Goal: Information Seeking & Learning: Learn about a topic

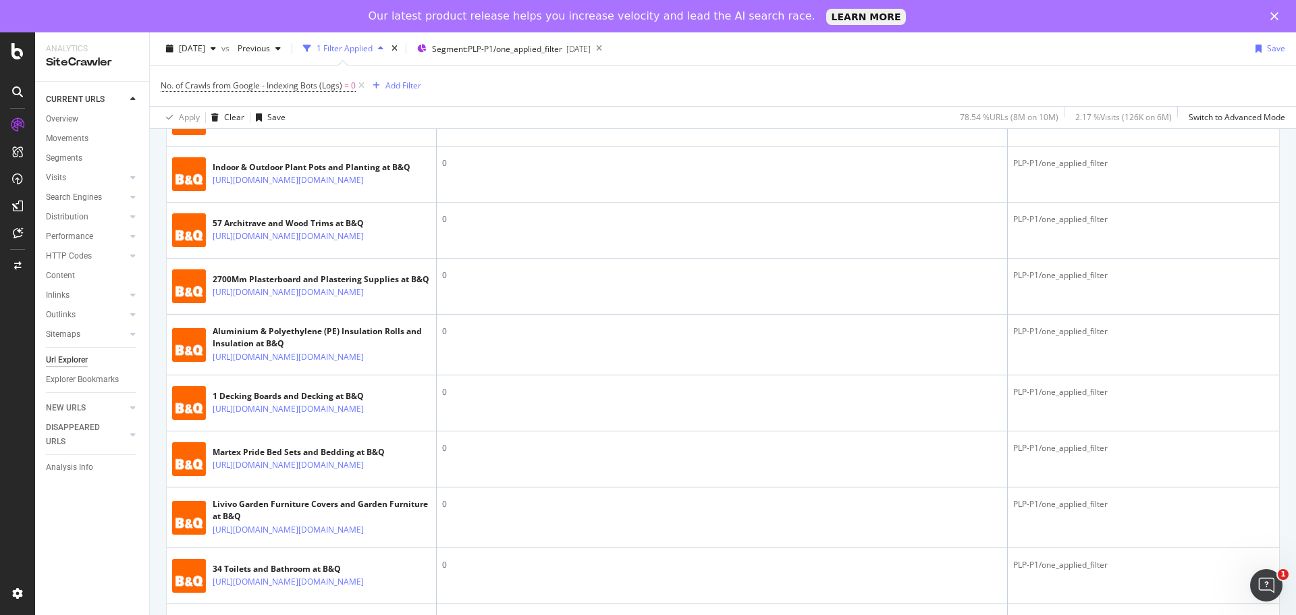
scroll to position [1553, 0]
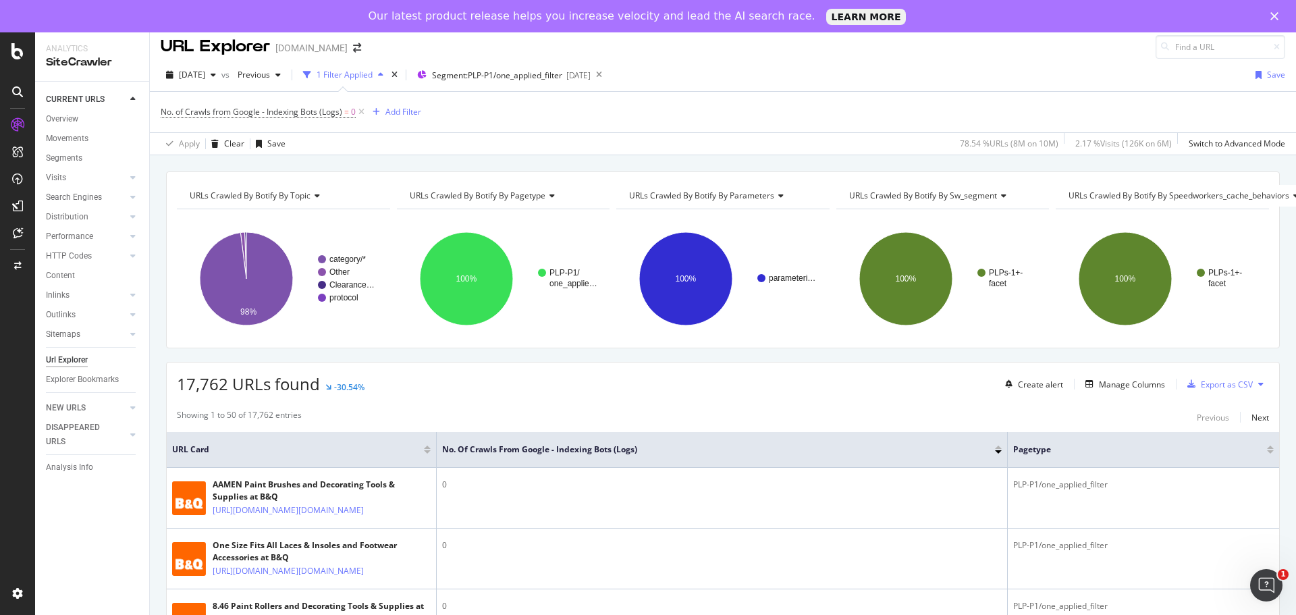
scroll to position [0, 0]
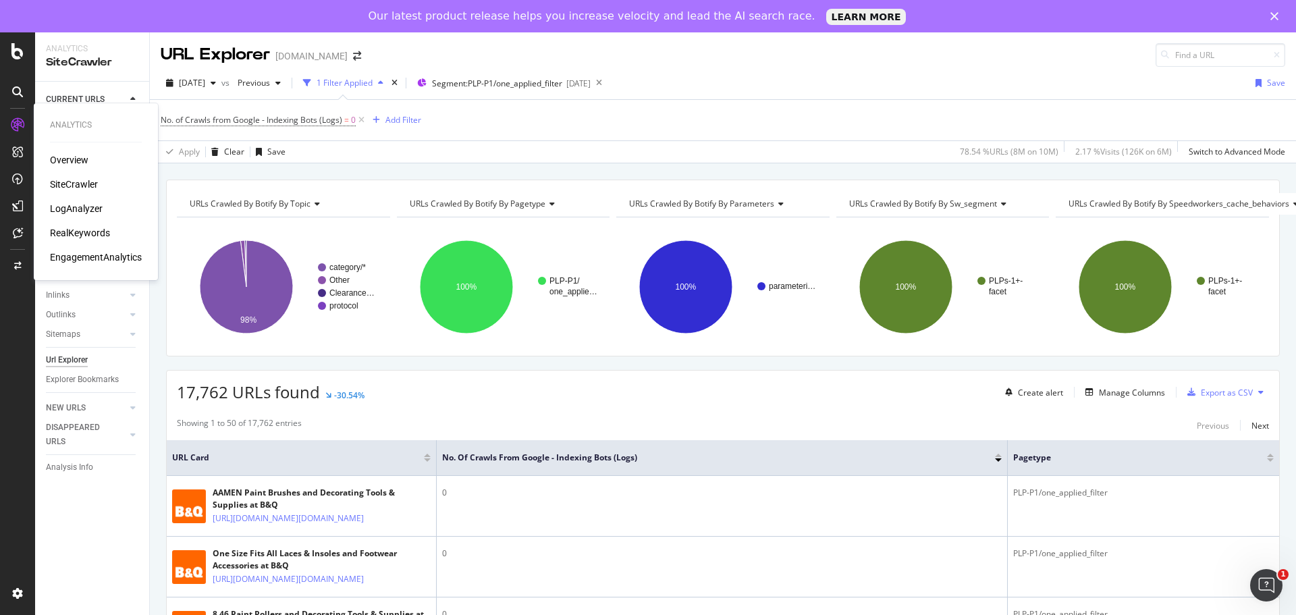
click at [61, 160] on div "Overview" at bounding box center [69, 160] width 38 height 14
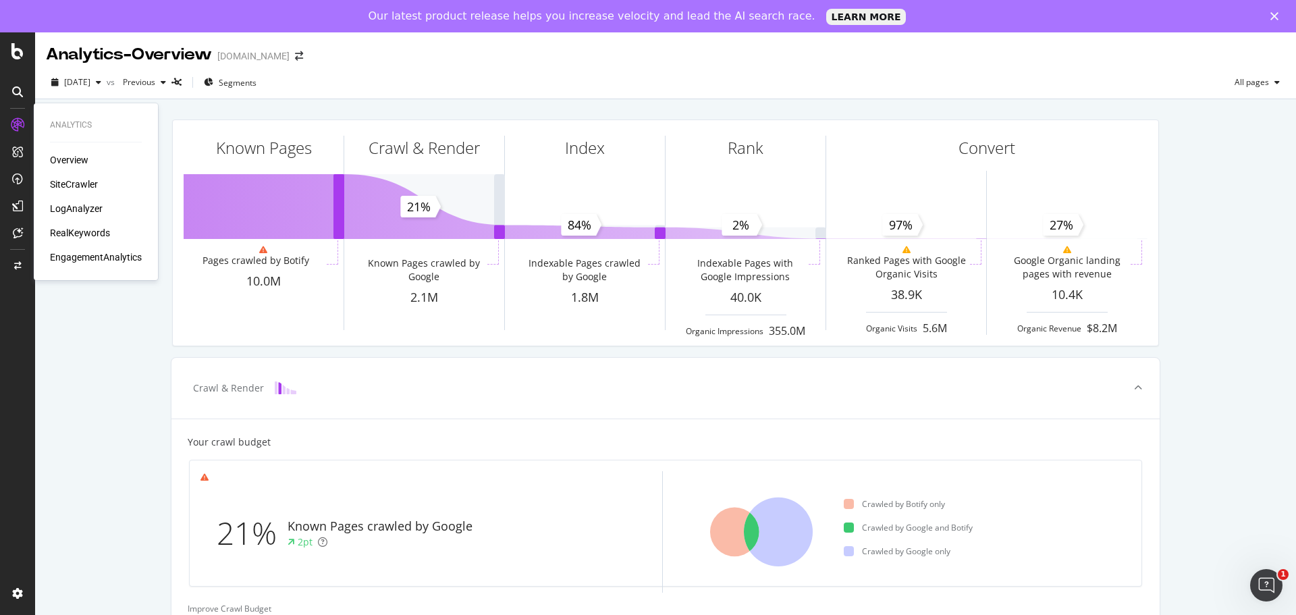
click at [89, 201] on div "Overview SiteCrawler LogAnalyzer RealKeywords EngagementAnalytics" at bounding box center [96, 208] width 92 height 111
click at [90, 205] on div "LogAnalyzer" at bounding box center [76, 209] width 53 height 14
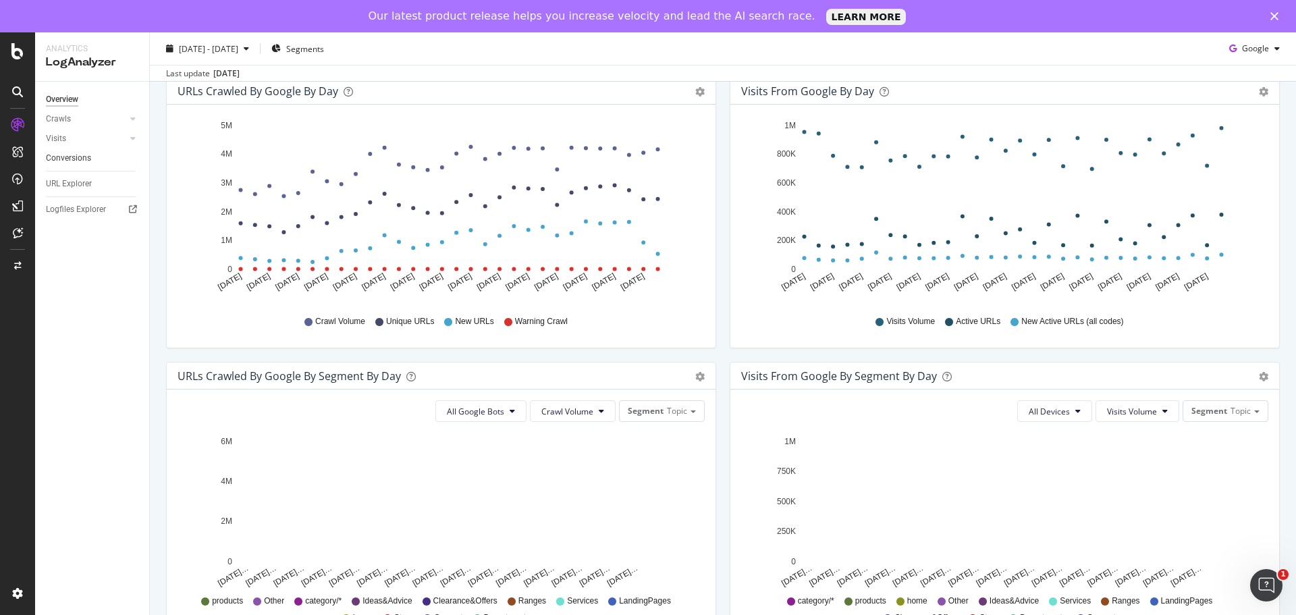
scroll to position [203, 0]
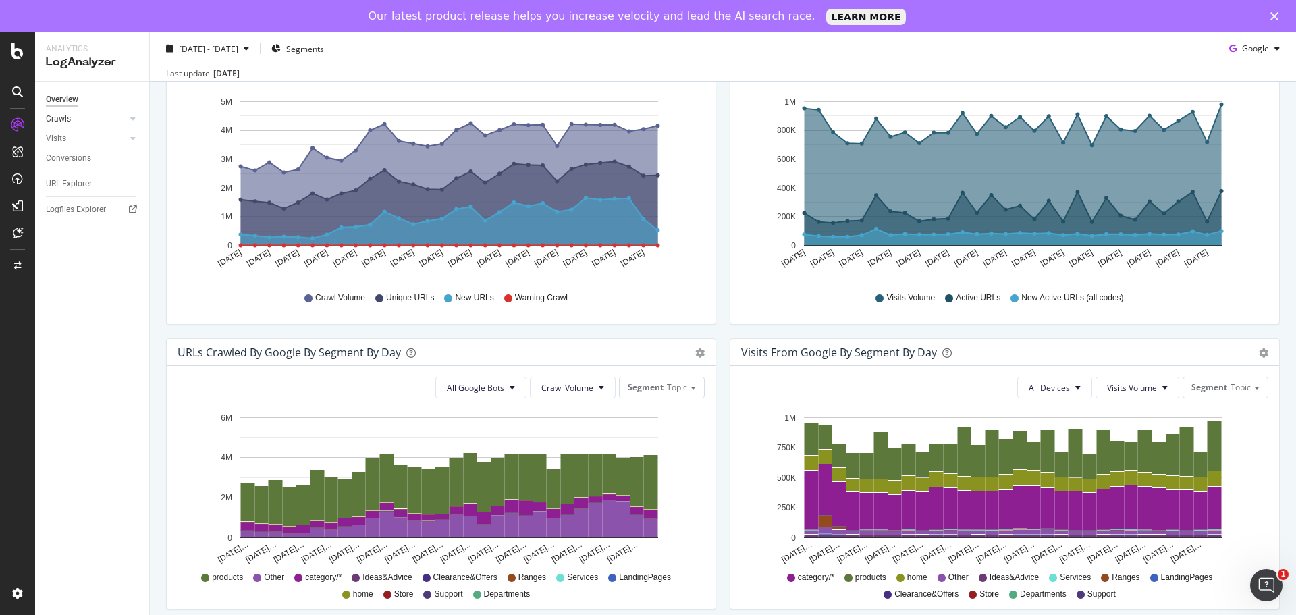
click at [74, 112] on link "Crawls" at bounding box center [86, 119] width 80 height 14
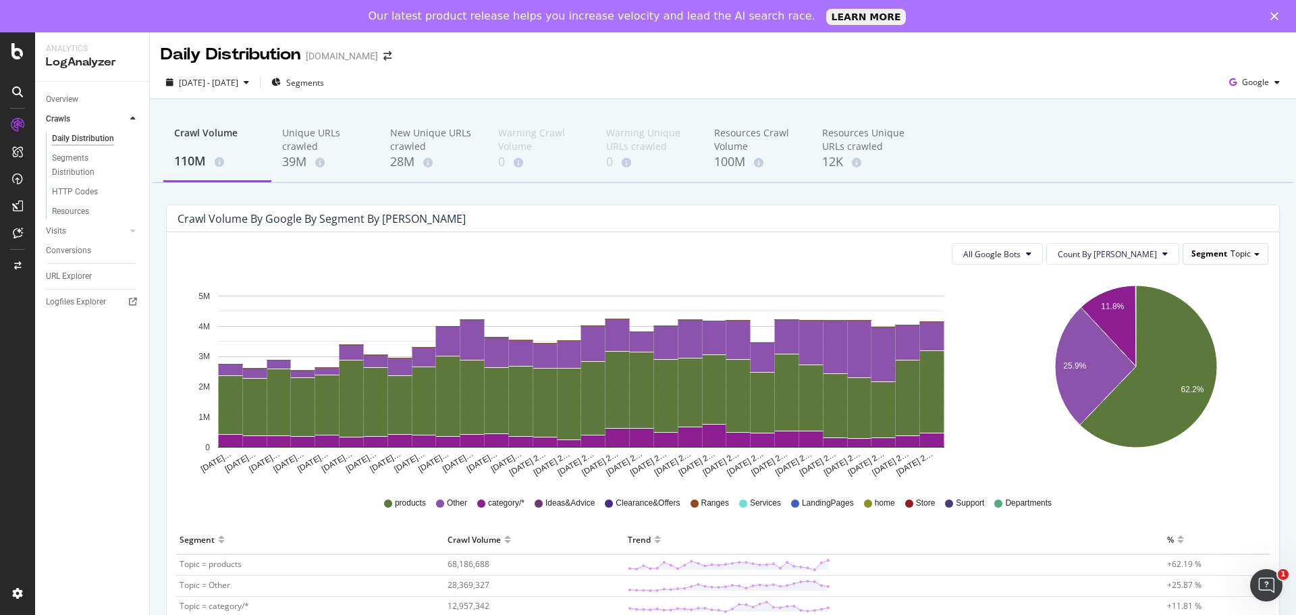
click at [1213, 257] on span "Segment" at bounding box center [1210, 253] width 36 height 11
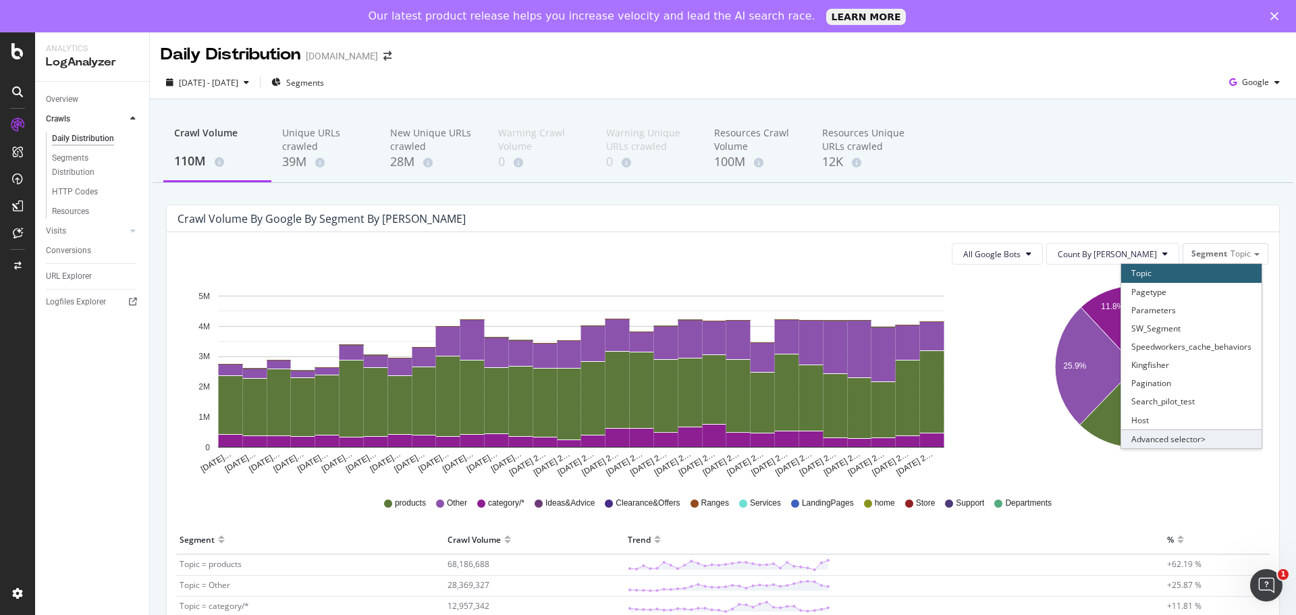
click at [1152, 442] on div "Advanced selector >" at bounding box center [1191, 438] width 140 height 19
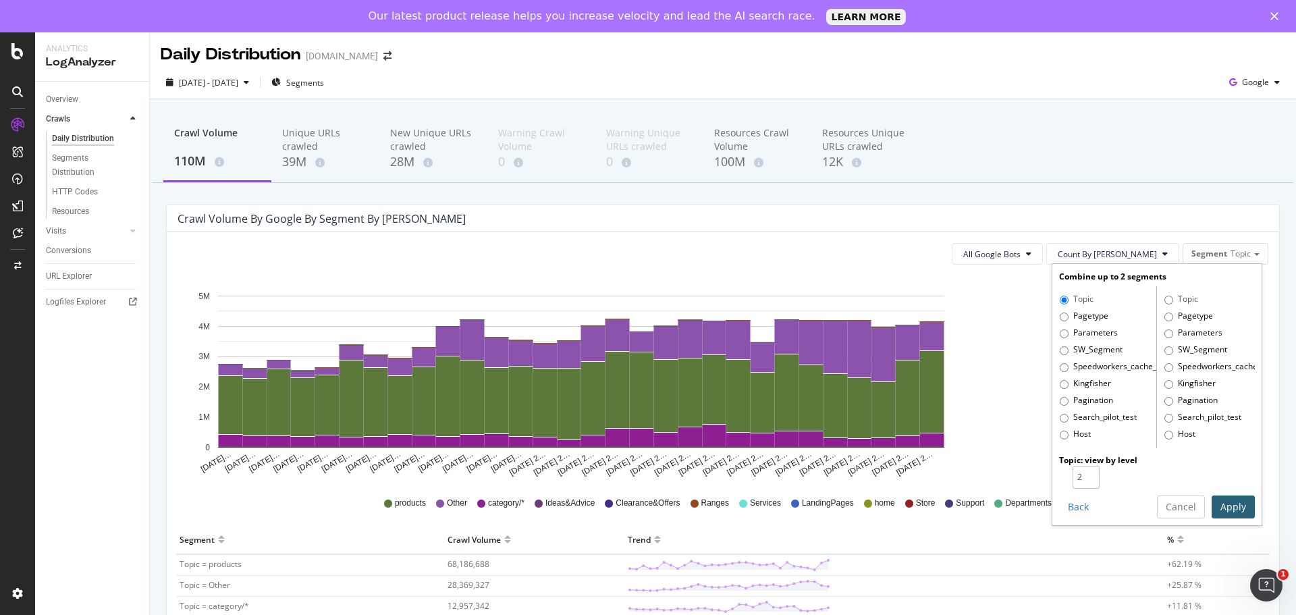
type input "2"
click at [1084, 475] on input "2" at bounding box center [1086, 477] width 27 height 23
click at [1060, 317] on label "Pagetype" at bounding box center [1084, 317] width 49 height 14
click at [1060, 317] on input "Pagetype" at bounding box center [1064, 317] width 9 height 9
radio input "true"
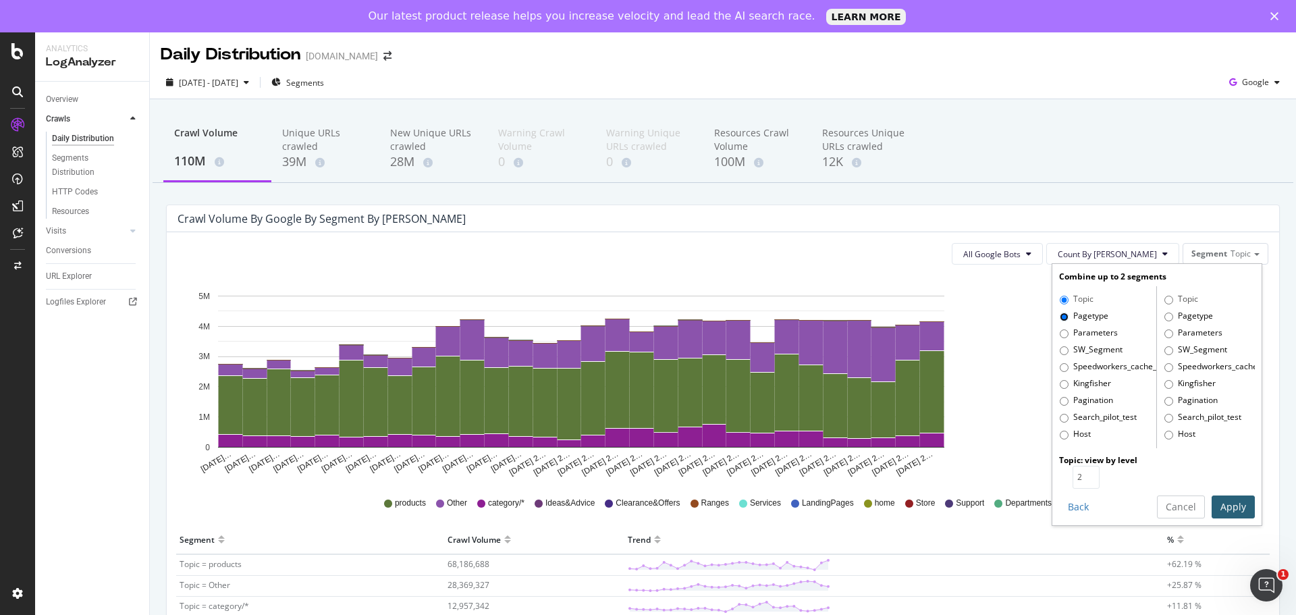
radio input "false"
click at [1213, 501] on button "Apply" at bounding box center [1233, 507] width 43 height 23
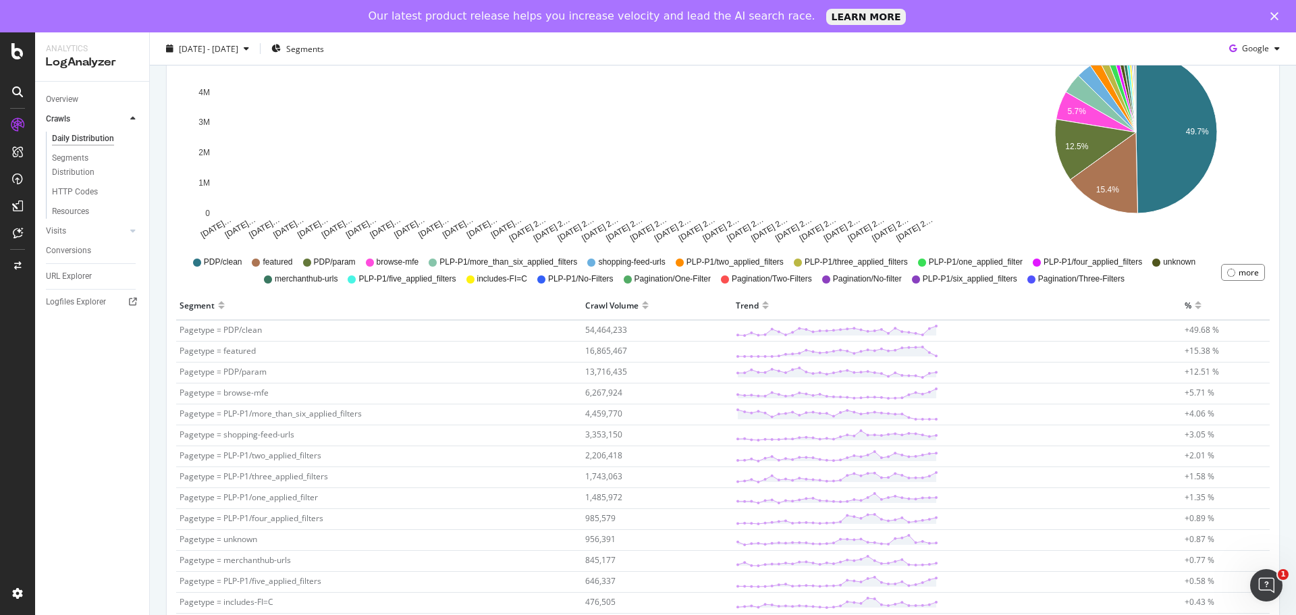
scroll to position [203, 0]
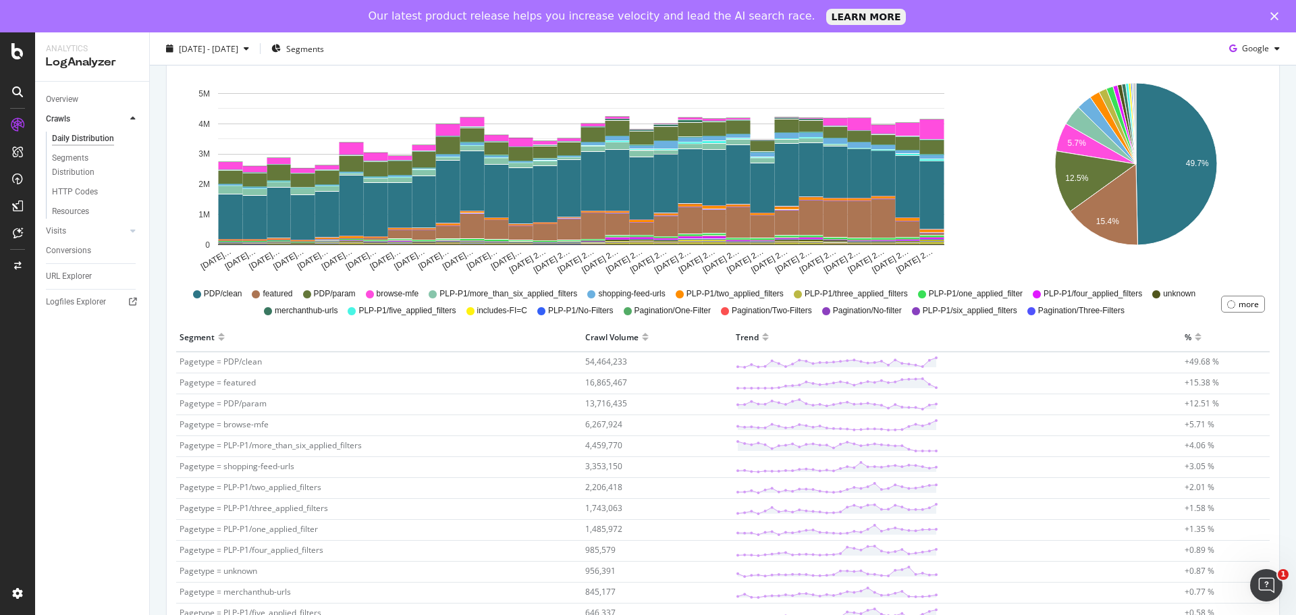
click at [1106, 408] on td at bounding box center [957, 404] width 449 height 21
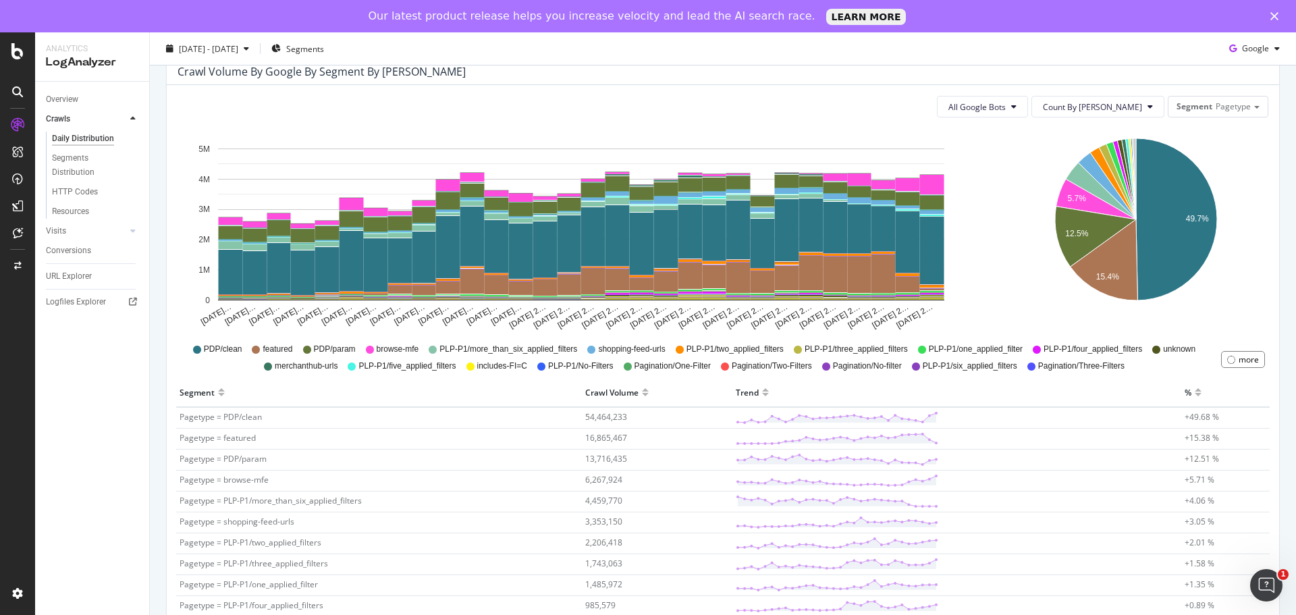
scroll to position [47, 0]
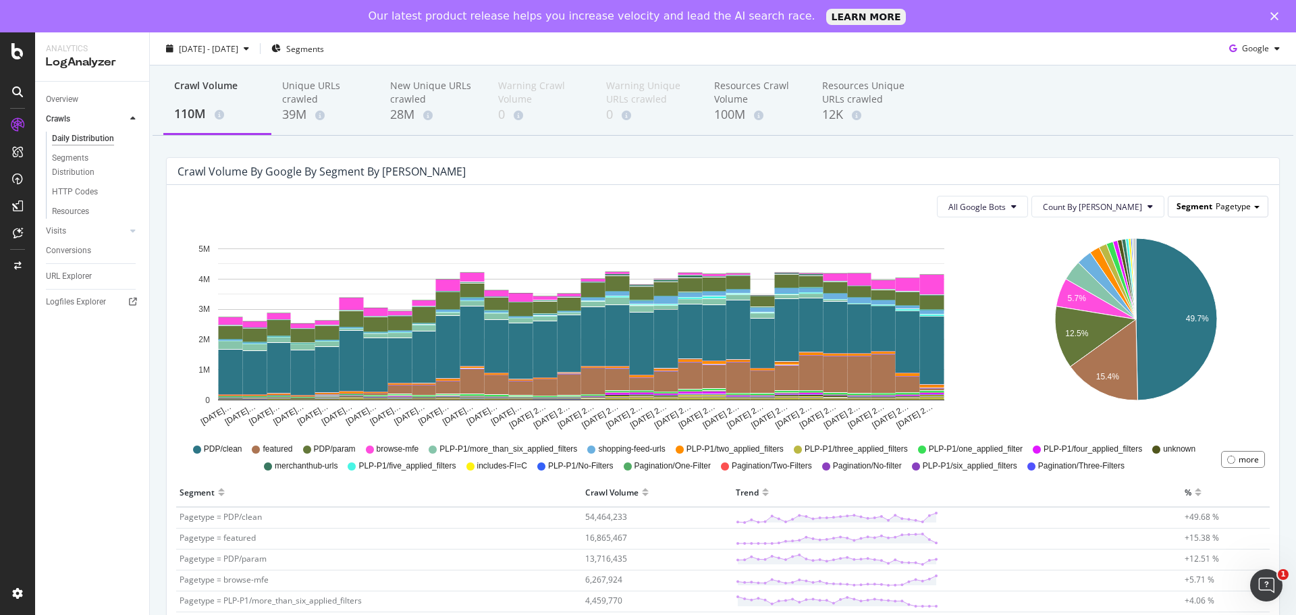
click at [1203, 208] on div "Segment Pagetype" at bounding box center [1218, 206] width 99 height 20
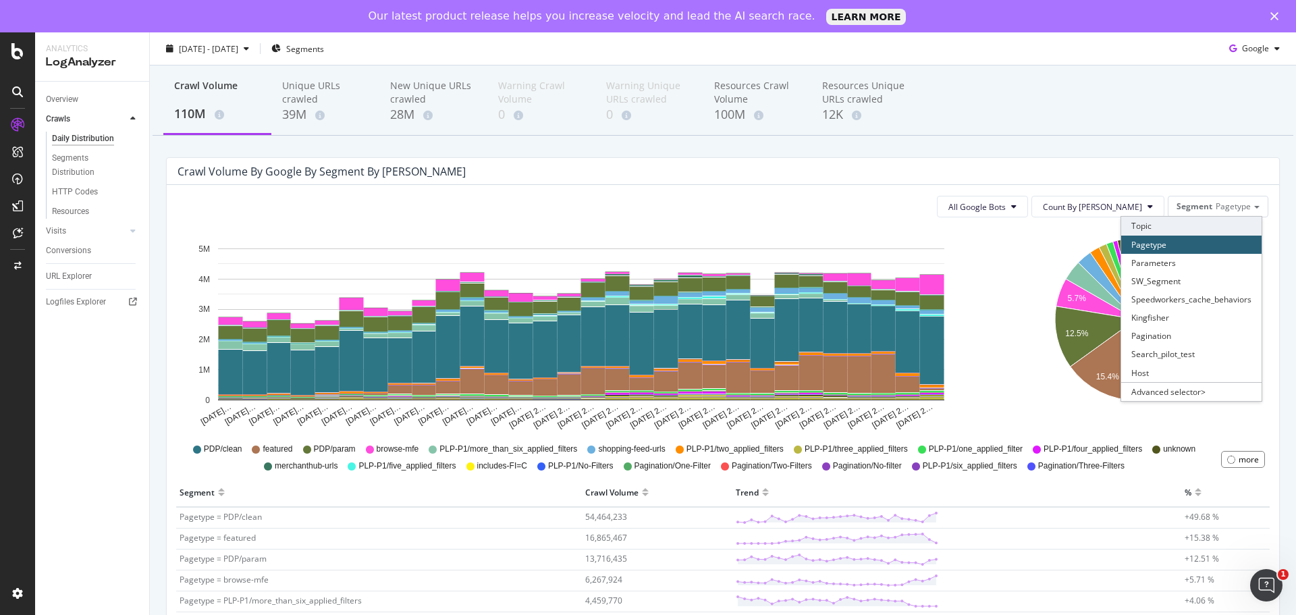
click at [1161, 234] on div "Topic" at bounding box center [1191, 226] width 140 height 18
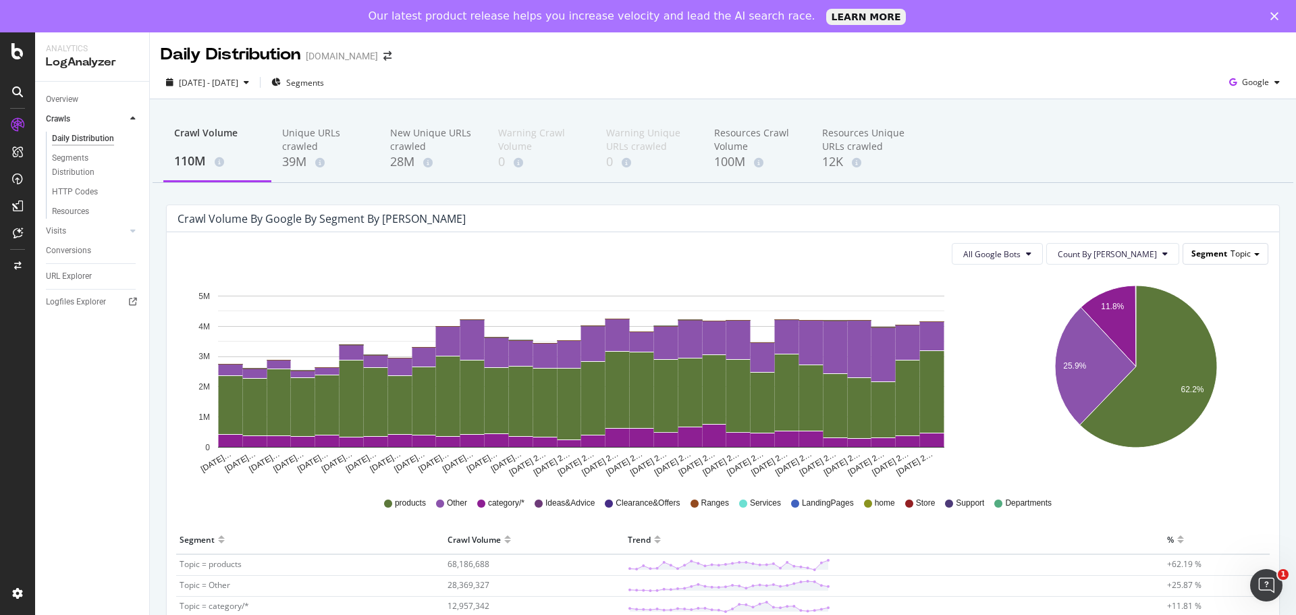
click at [1188, 261] on div "Segment Topic" at bounding box center [1226, 254] width 84 height 20
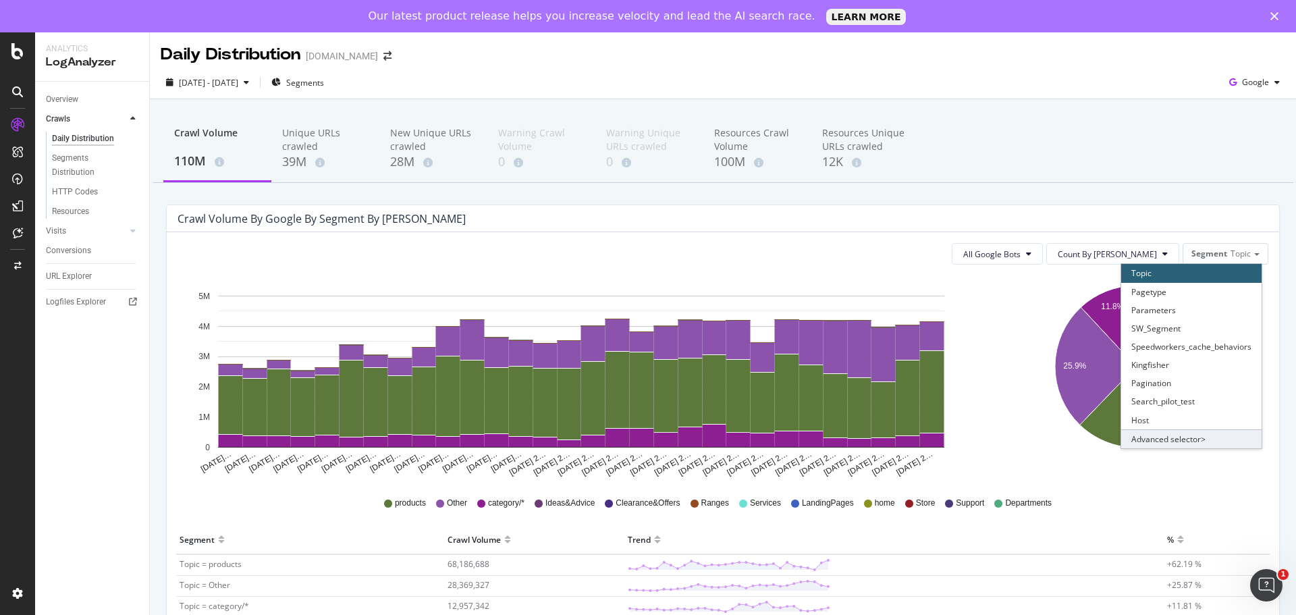
click at [1167, 438] on div "Advanced selector >" at bounding box center [1191, 438] width 140 height 19
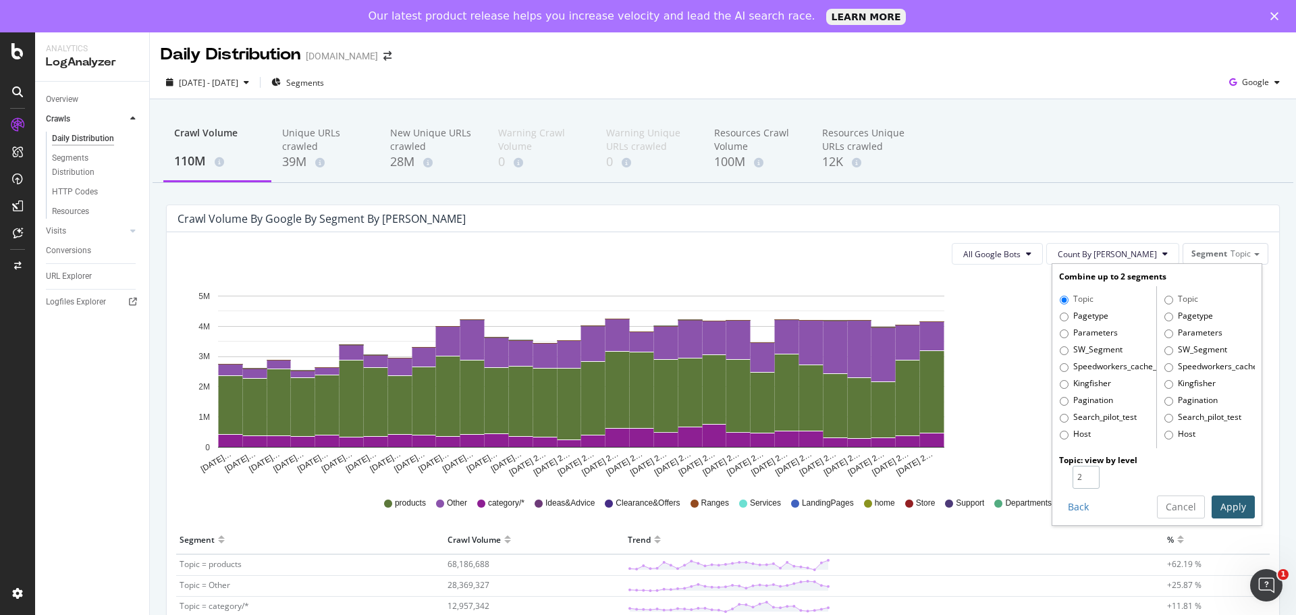
type input "2"
click at [1078, 472] on input "2" at bounding box center [1086, 477] width 27 height 23
click at [1225, 512] on button "Apply" at bounding box center [1233, 507] width 43 height 23
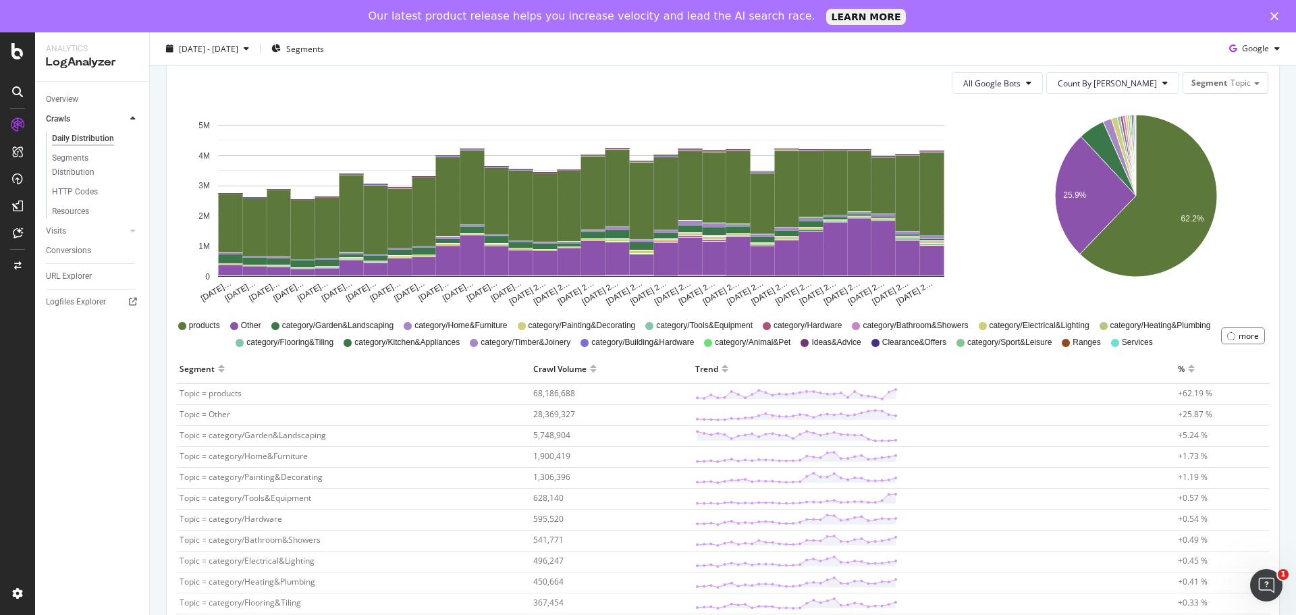
scroll to position [203, 0]
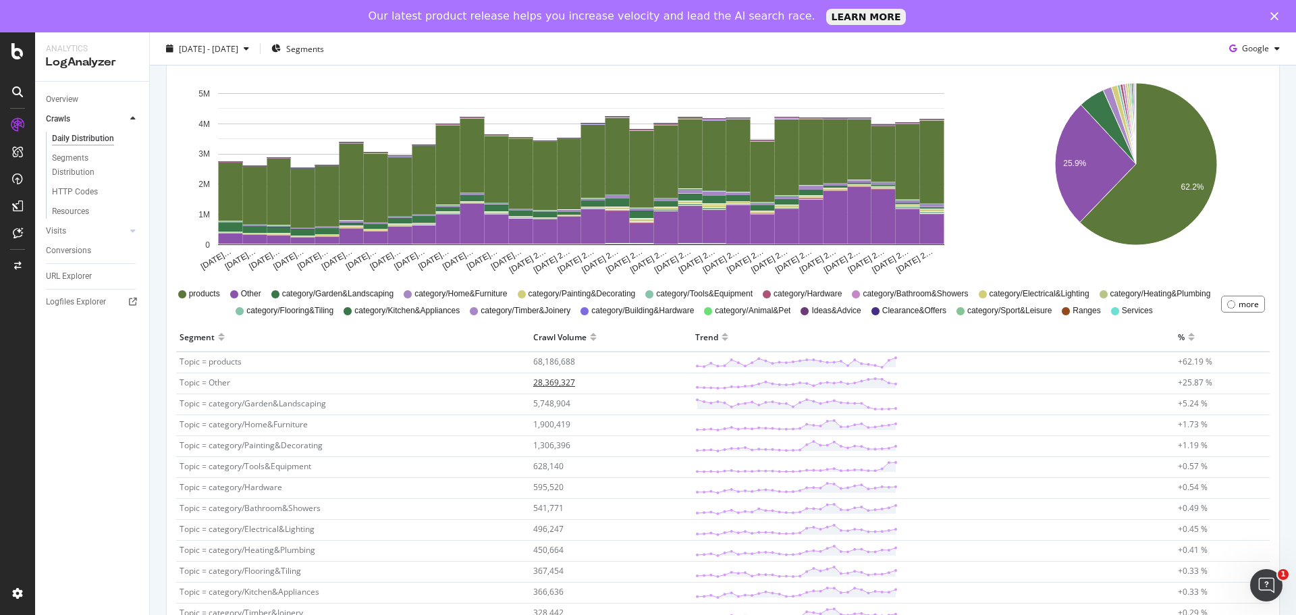
click at [544, 383] on span "28,369,327" at bounding box center [554, 382] width 42 height 11
